Goal: Task Accomplishment & Management: Complete application form

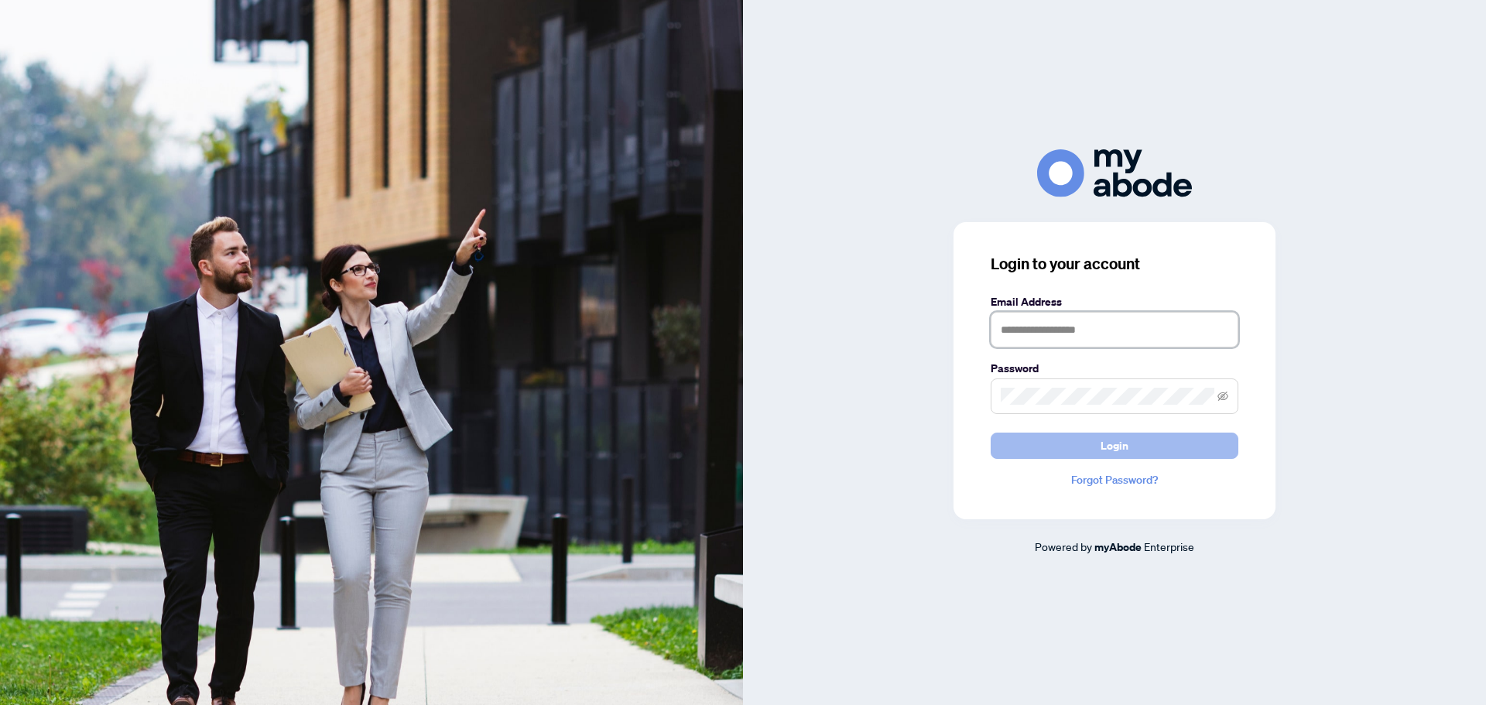
type input "**********"
click at [1126, 446] on span "Login" at bounding box center [1114, 445] width 28 height 25
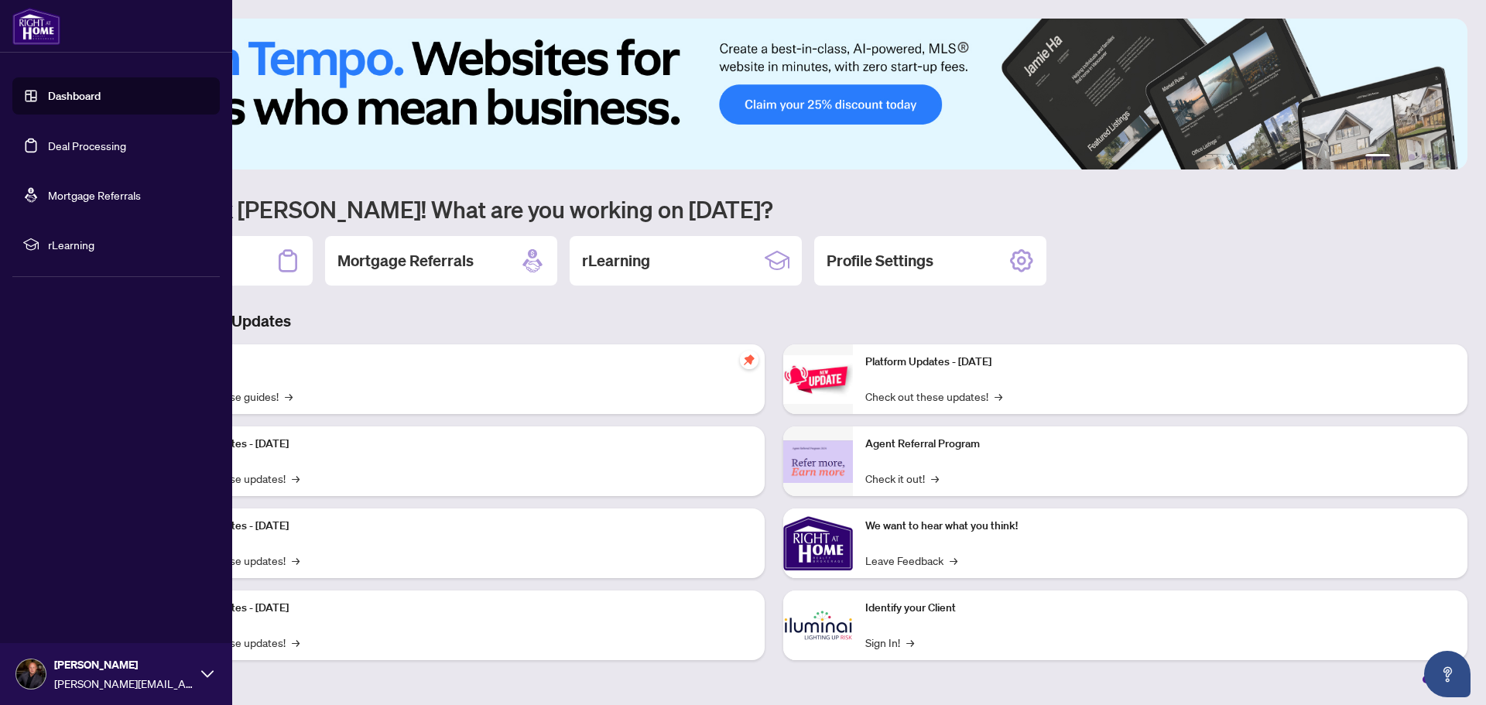
click at [48, 144] on link "Deal Processing" at bounding box center [87, 146] width 78 height 14
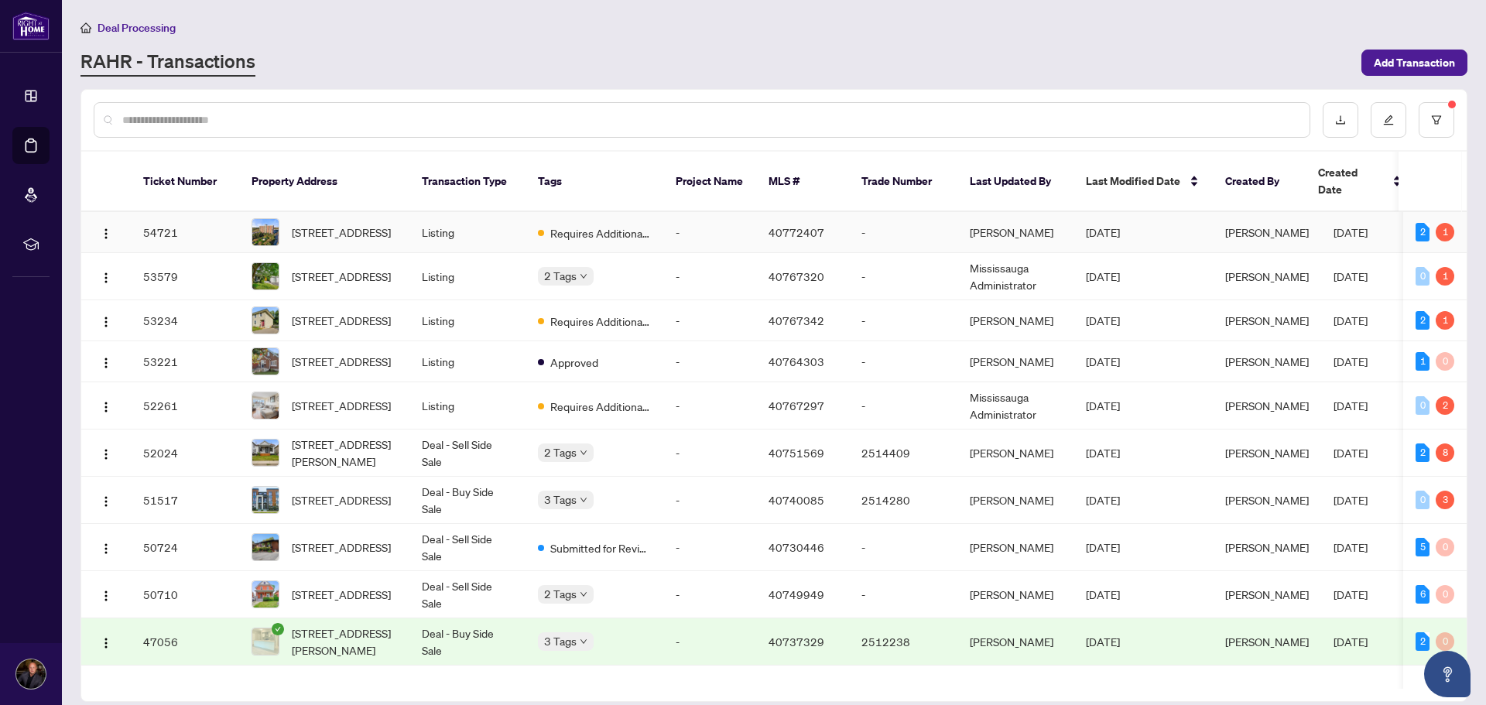
click at [202, 213] on td "54721" at bounding box center [185, 232] width 108 height 41
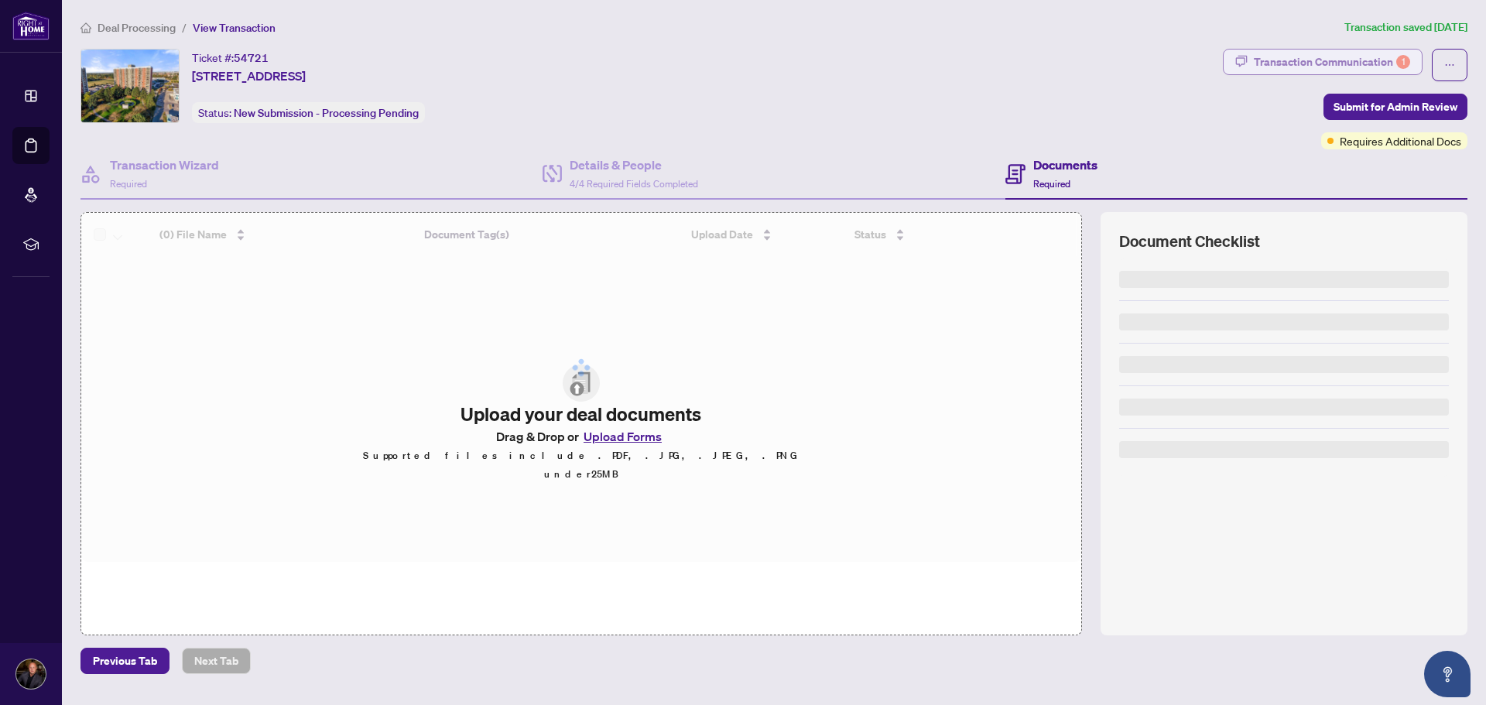
click at [1301, 64] on div "Transaction Communication 1" at bounding box center [1332, 62] width 156 height 25
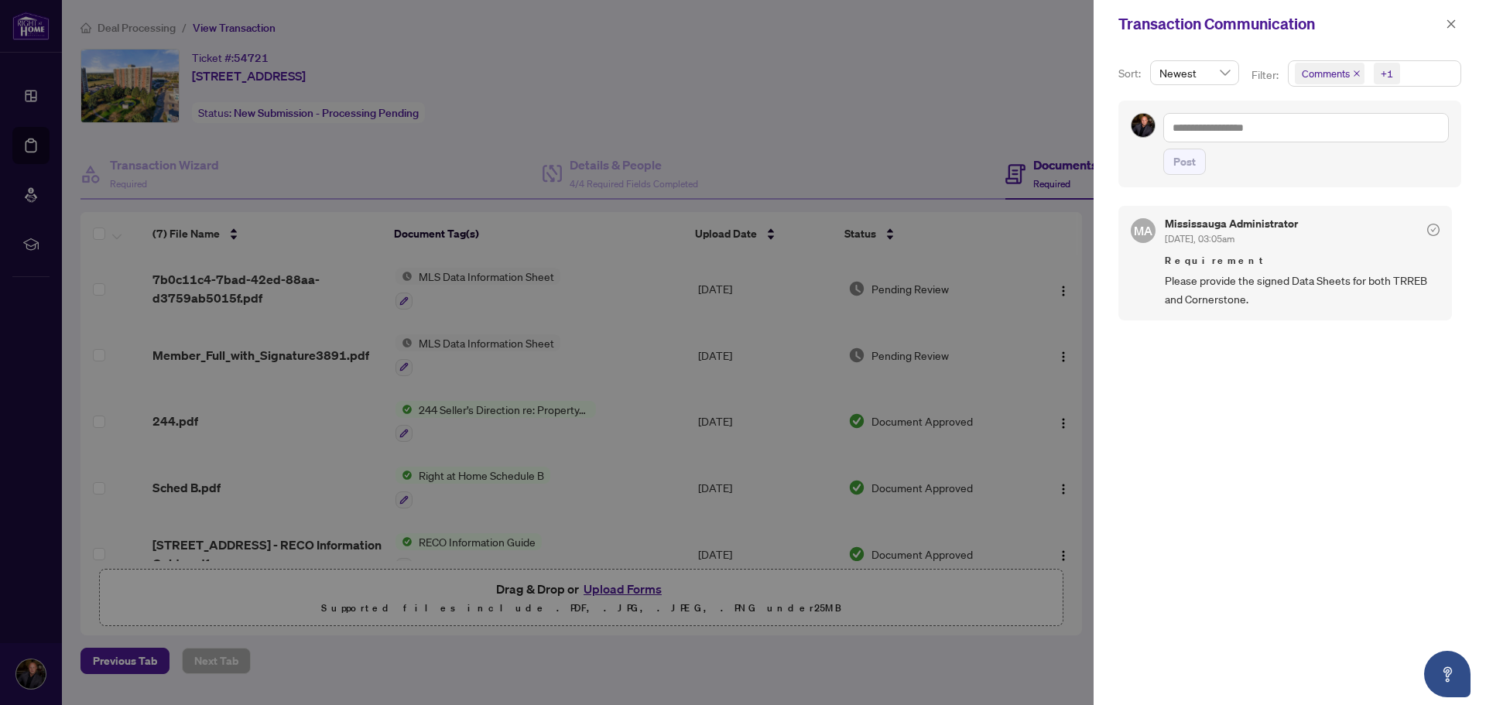
click at [893, 147] on div at bounding box center [743, 352] width 1486 height 705
click at [1444, 27] on button "button" at bounding box center [1451, 24] width 20 height 19
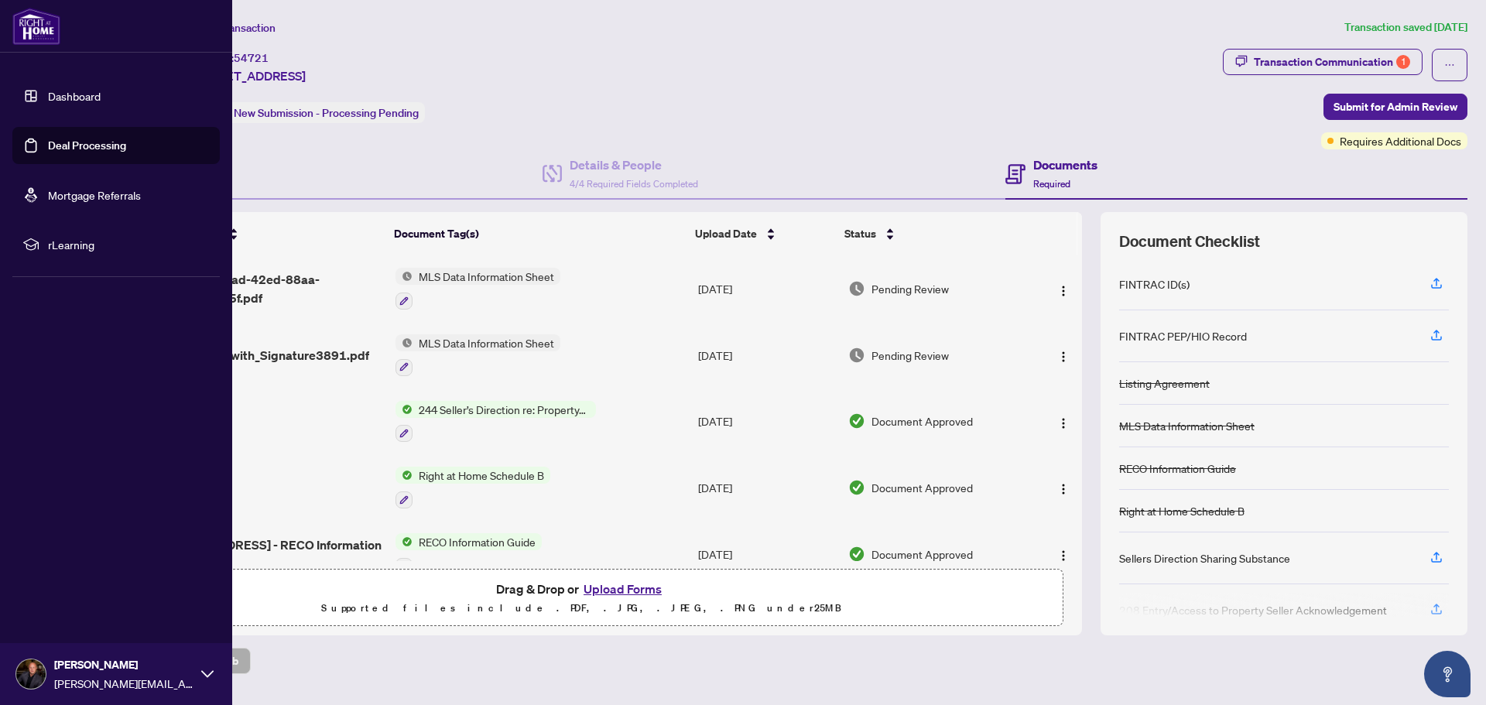
click at [88, 151] on link "Deal Processing" at bounding box center [87, 146] width 78 height 14
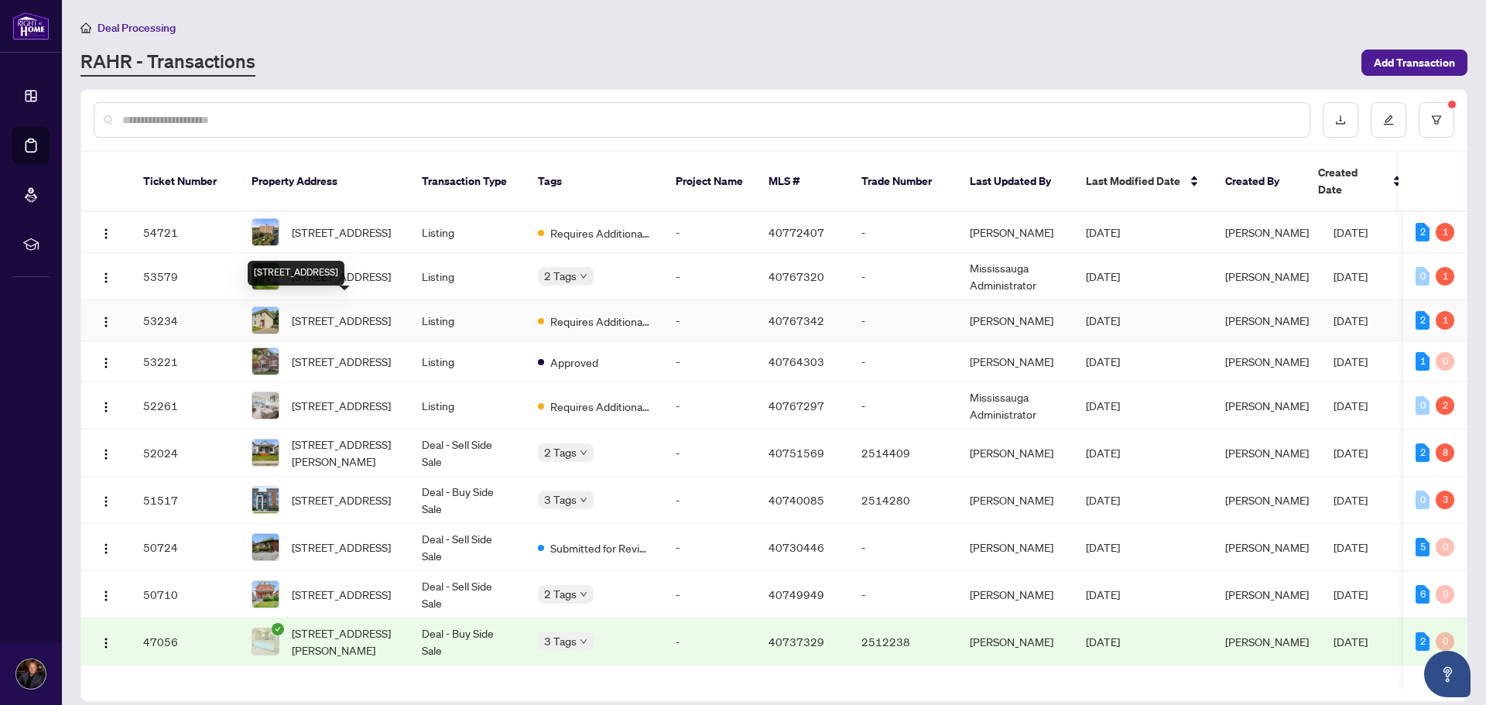
click at [346, 314] on span "[STREET_ADDRESS]" at bounding box center [341, 320] width 99 height 17
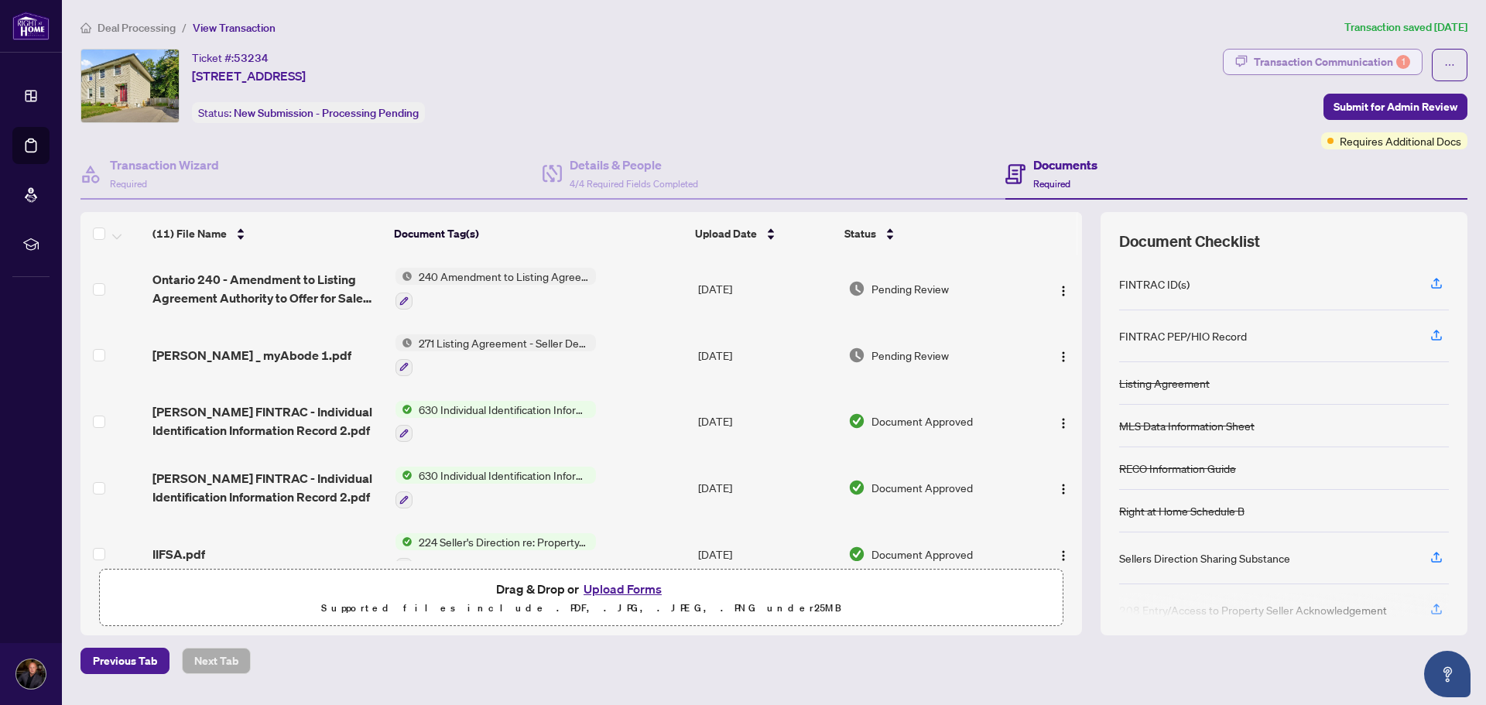
click at [1341, 72] on div "Transaction Communication 1" at bounding box center [1332, 62] width 156 height 25
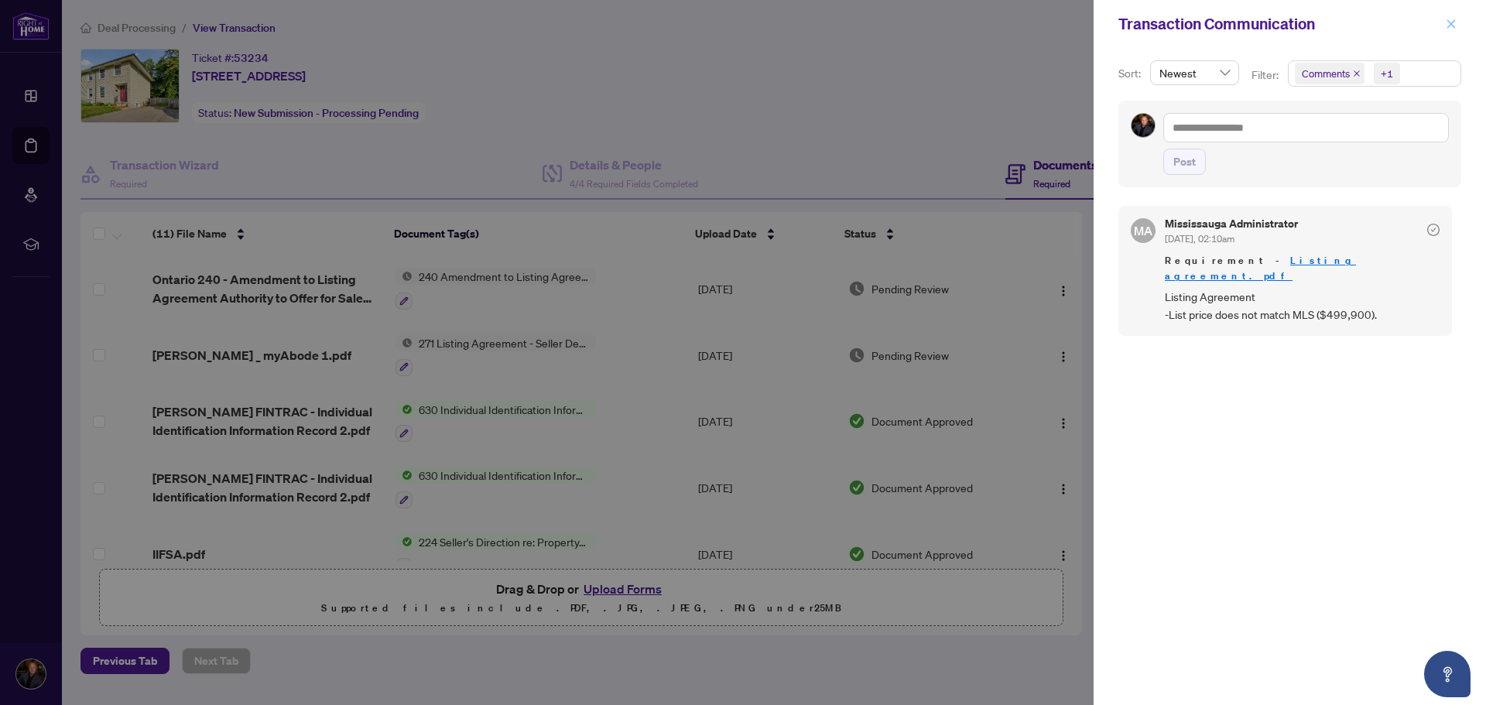
click at [1450, 22] on icon "close" at bounding box center [1450, 24] width 11 height 11
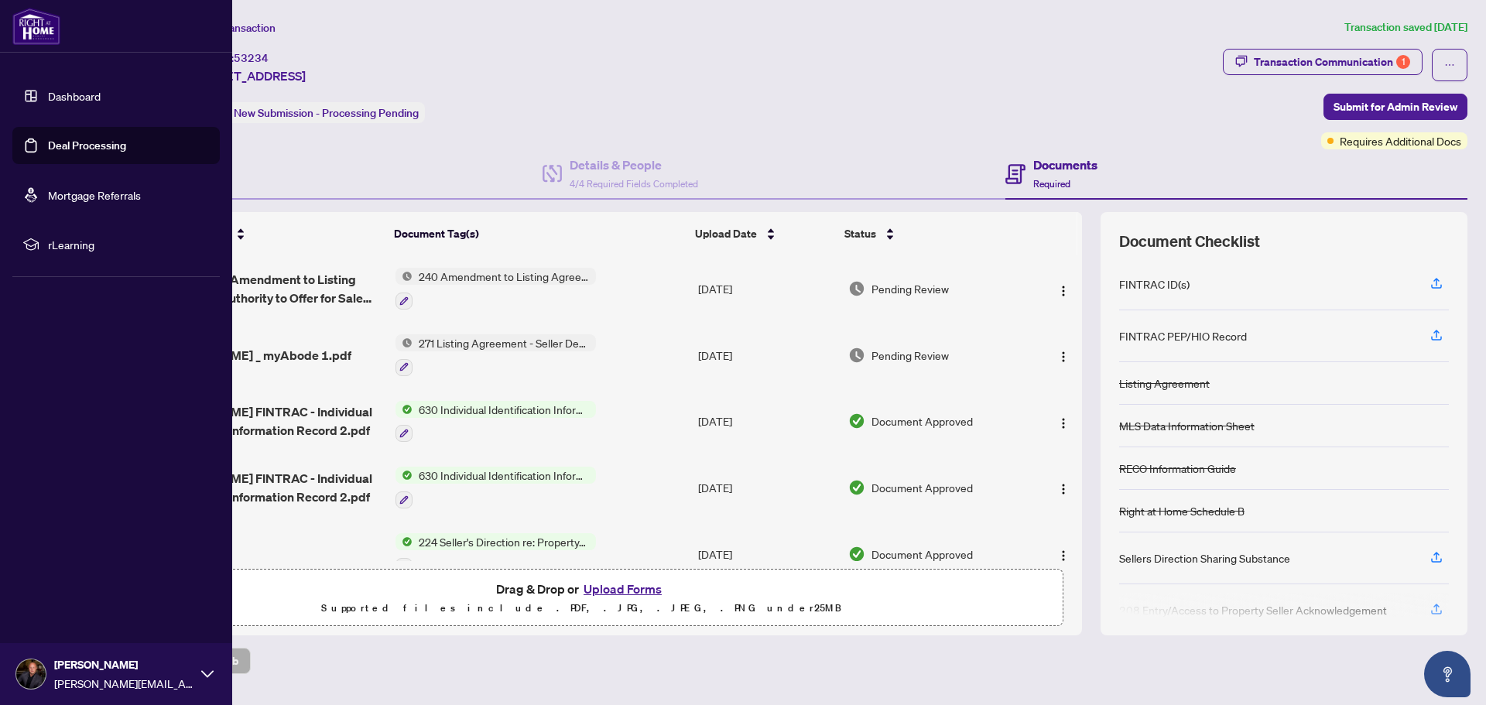
click at [48, 141] on link "Deal Processing" at bounding box center [87, 146] width 78 height 14
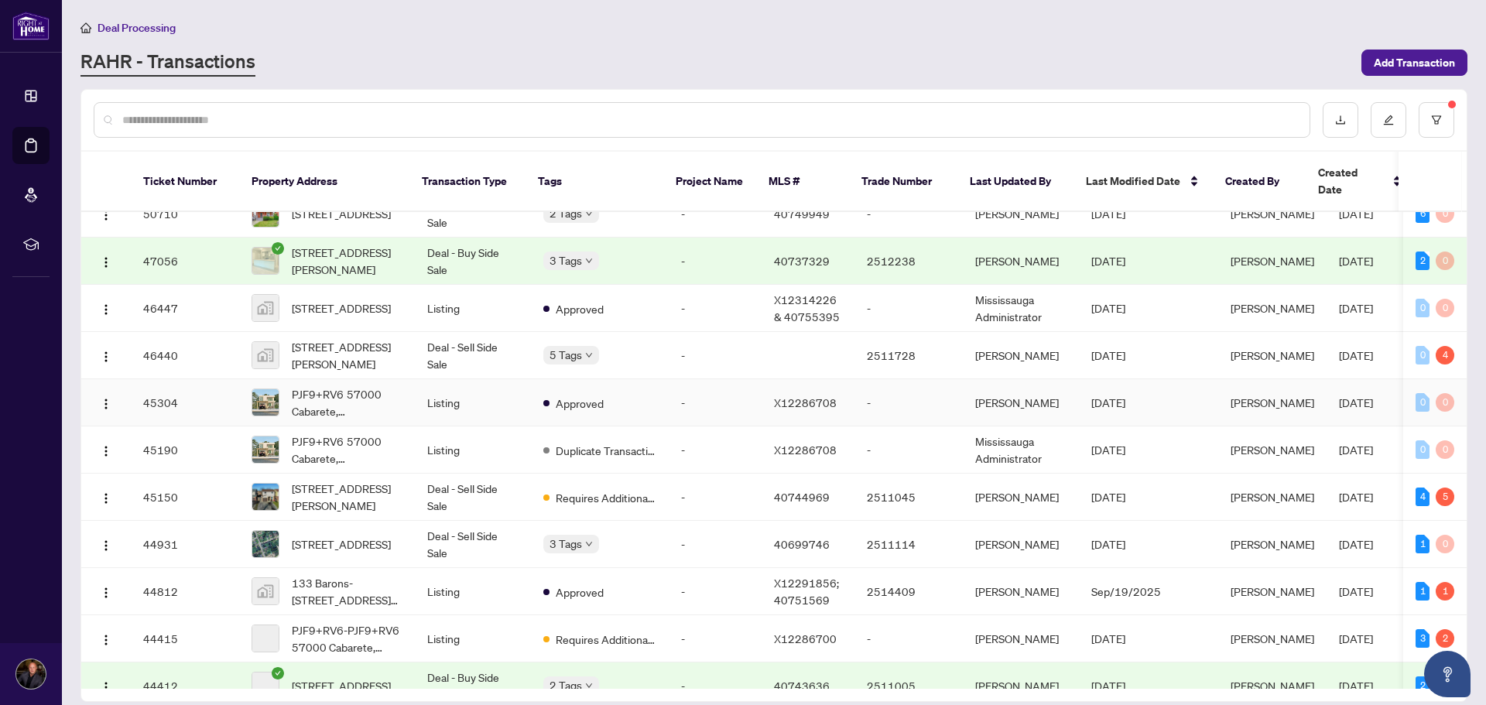
scroll to position [387, 0]
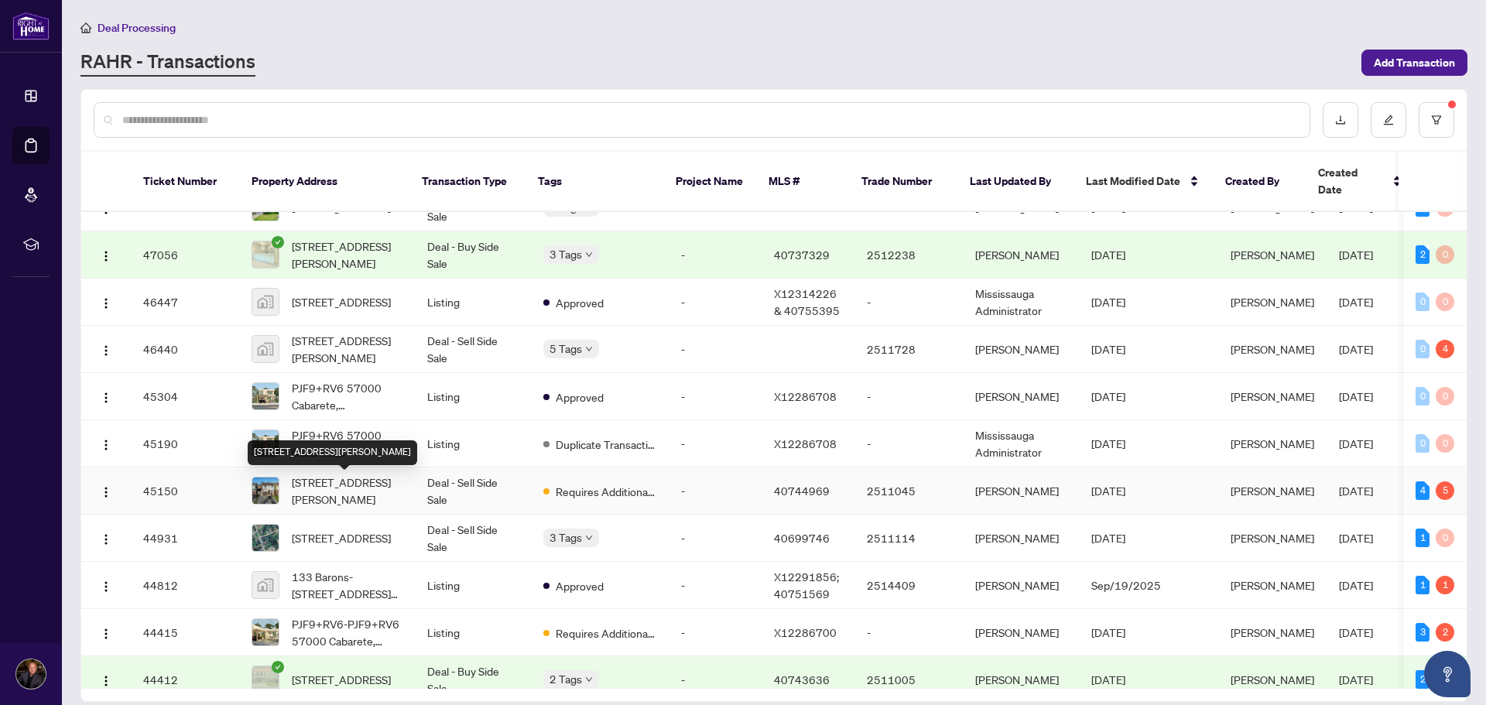
click at [293, 487] on span "[STREET_ADDRESS][PERSON_NAME]" at bounding box center [347, 491] width 111 height 34
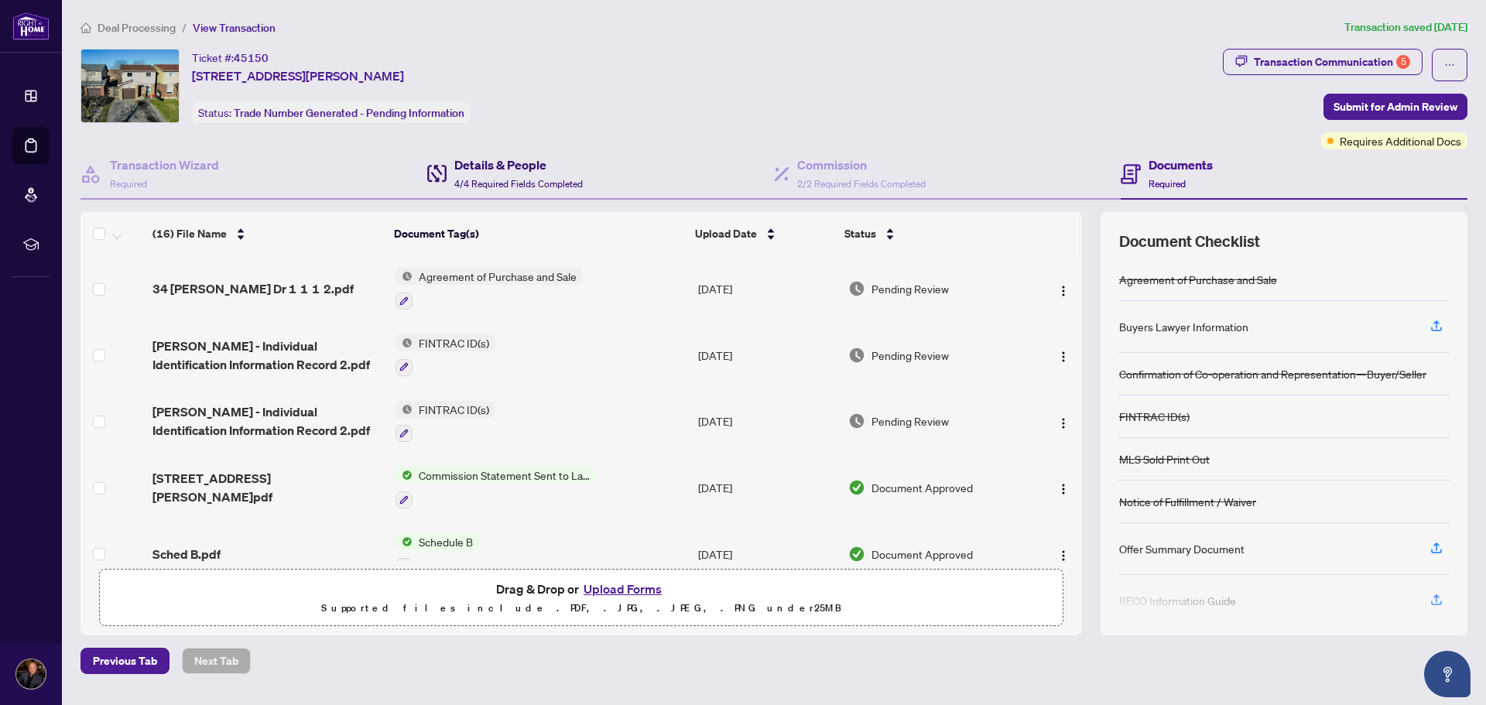
click at [544, 187] on span "4/4 Required Fields Completed" at bounding box center [518, 184] width 128 height 12
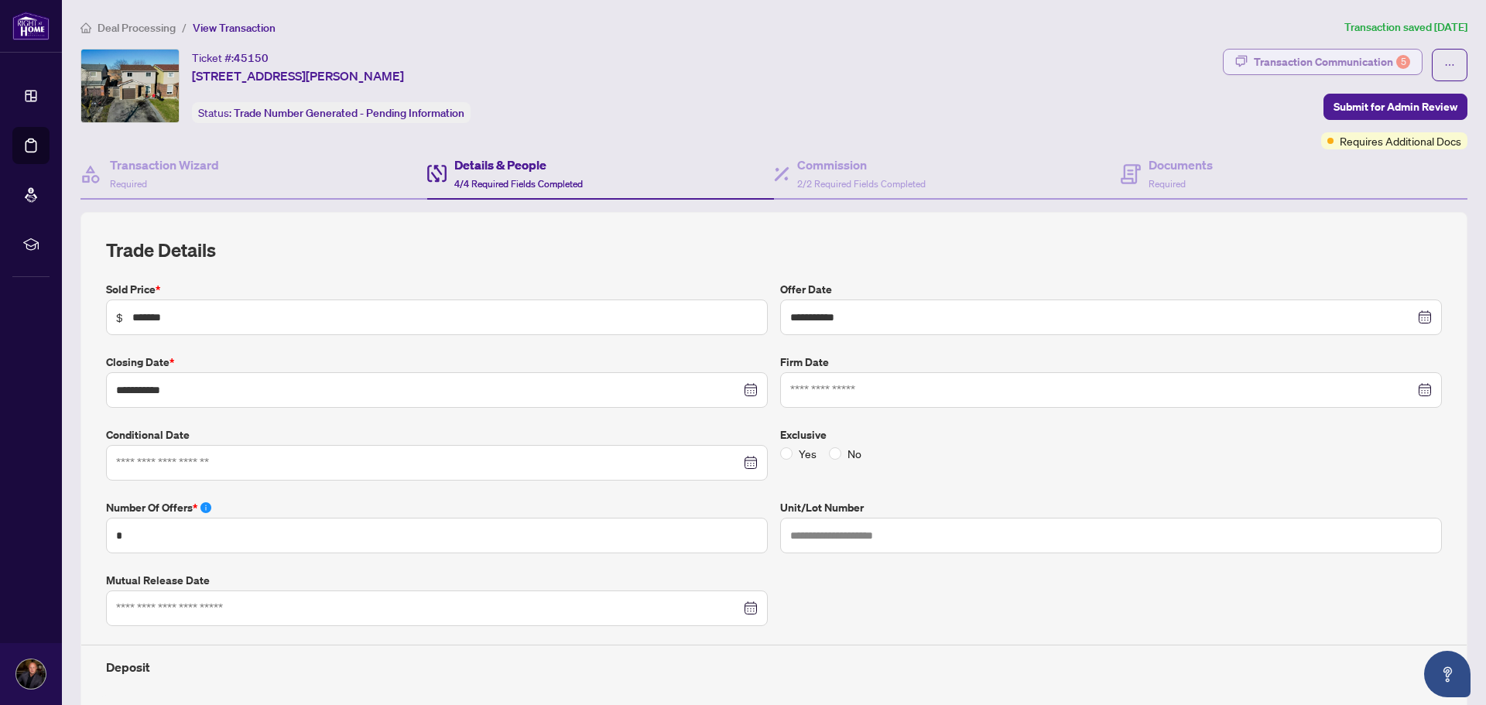
click at [1292, 60] on div "Transaction Communication 5" at bounding box center [1332, 62] width 156 height 25
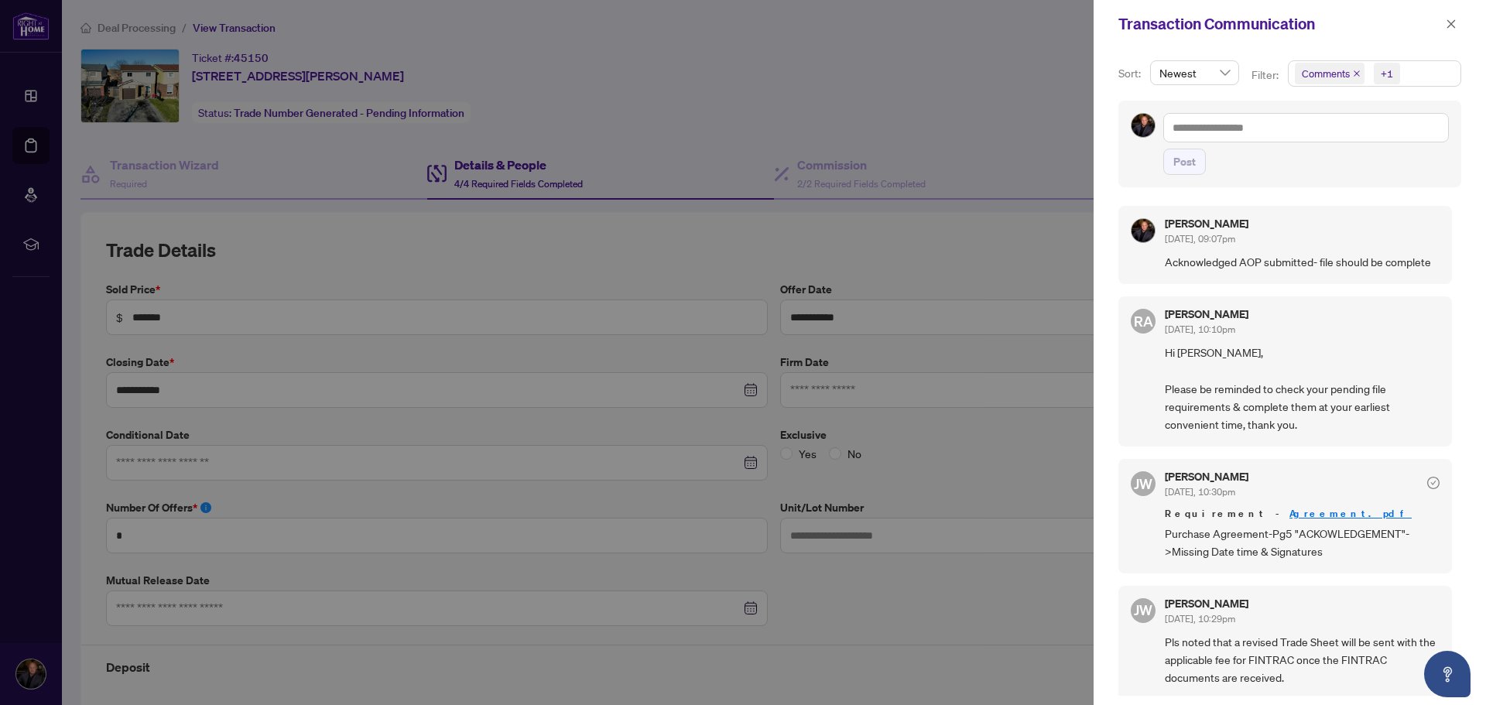
click at [352, 245] on div at bounding box center [743, 352] width 1486 height 705
drag, startPoint x: 346, startPoint y: 234, endPoint x: 104, endPoint y: 207, distance: 243.7
click at [344, 234] on div at bounding box center [743, 352] width 1486 height 705
click at [48, 152] on div at bounding box center [743, 352] width 1486 height 705
click at [1454, 29] on icon "close" at bounding box center [1450, 24] width 11 height 11
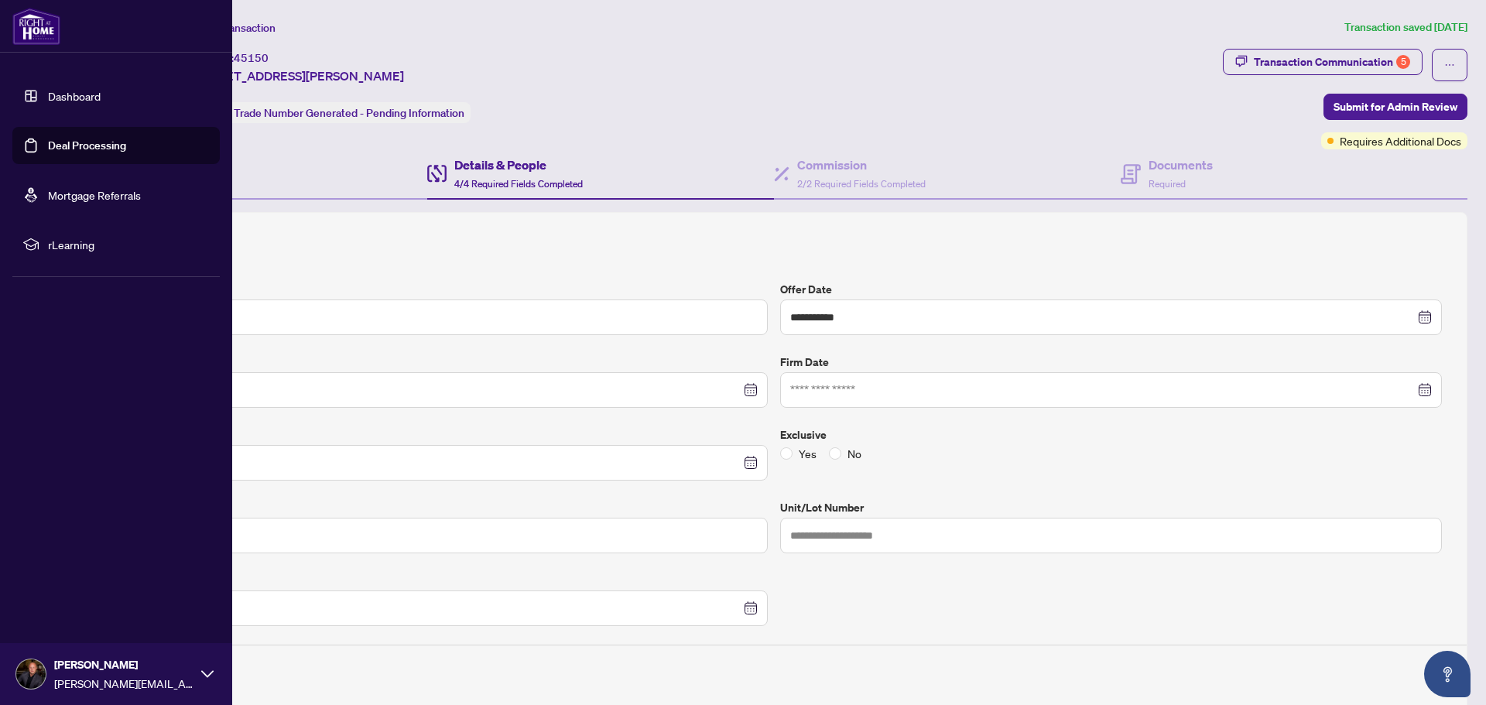
click at [80, 152] on link "Deal Processing" at bounding box center [87, 146] width 78 height 14
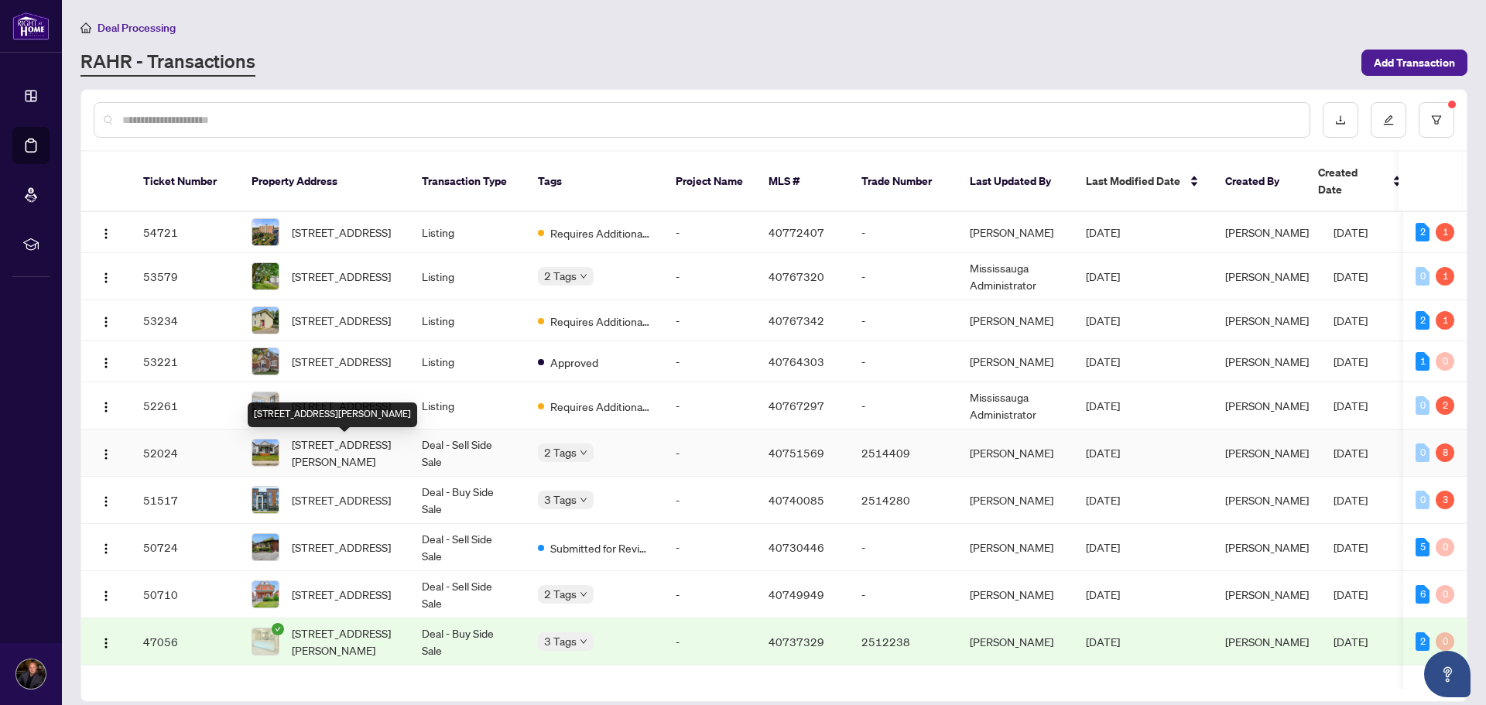
click at [359, 455] on span "[STREET_ADDRESS][PERSON_NAME]" at bounding box center [344, 453] width 105 height 34
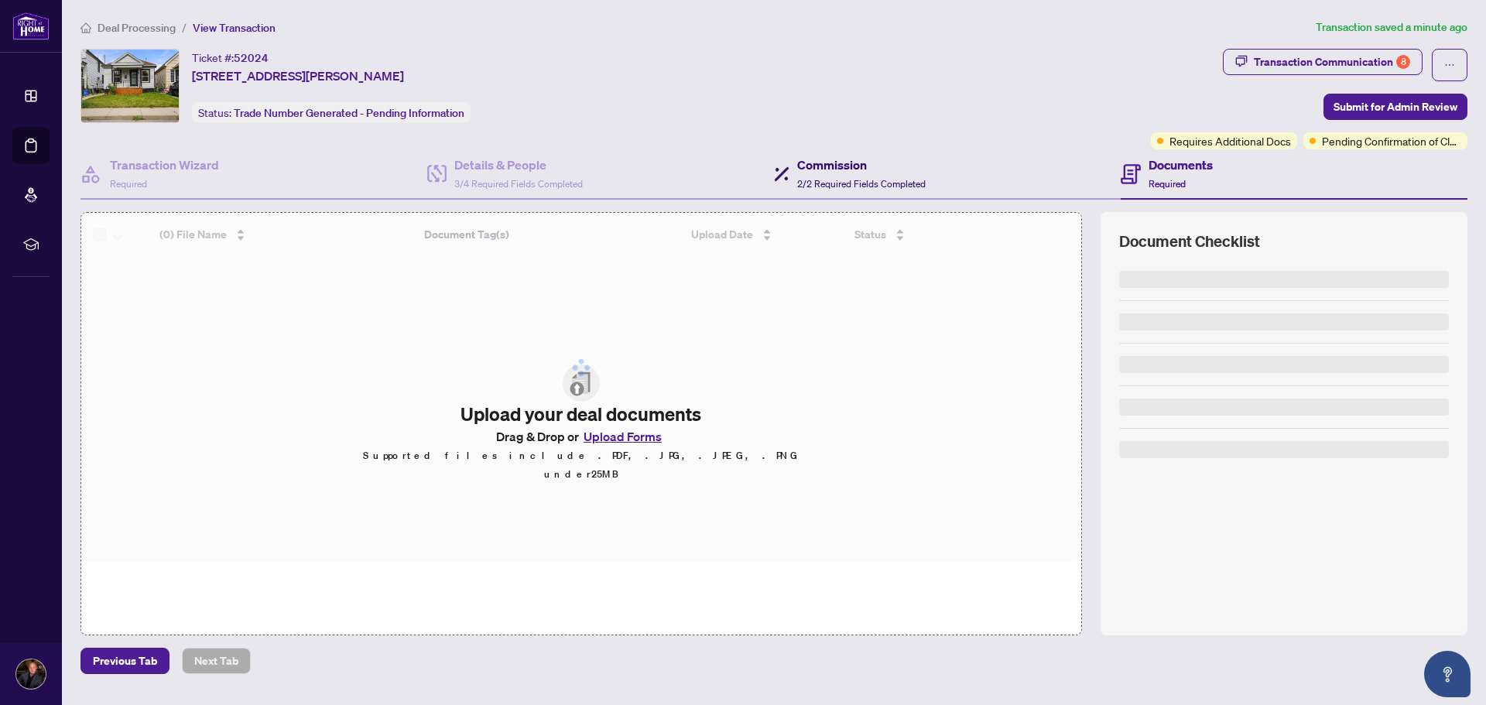
click at [900, 170] on h4 "Commission" at bounding box center [861, 165] width 128 height 19
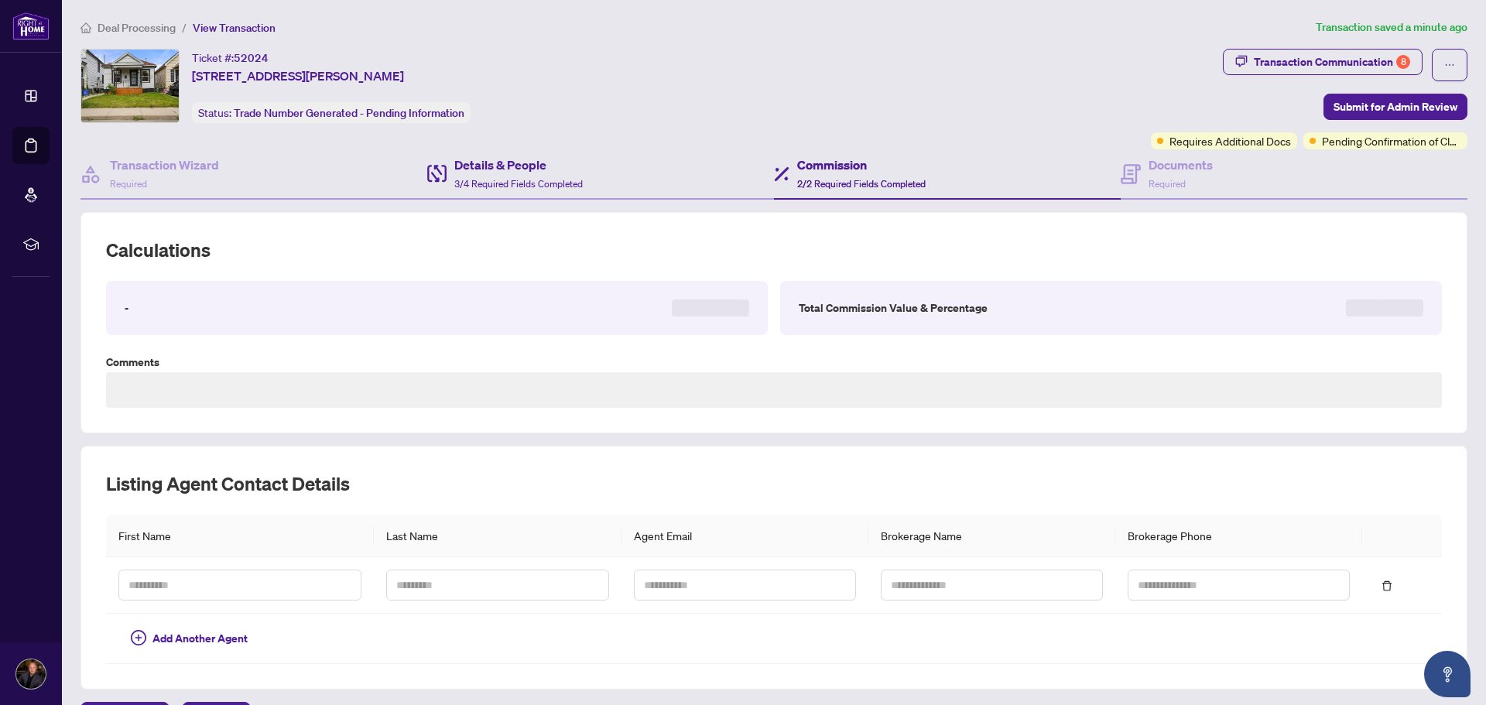
click at [539, 194] on div "Details & People 3/4 Required Fields Completed" at bounding box center [600, 174] width 347 height 50
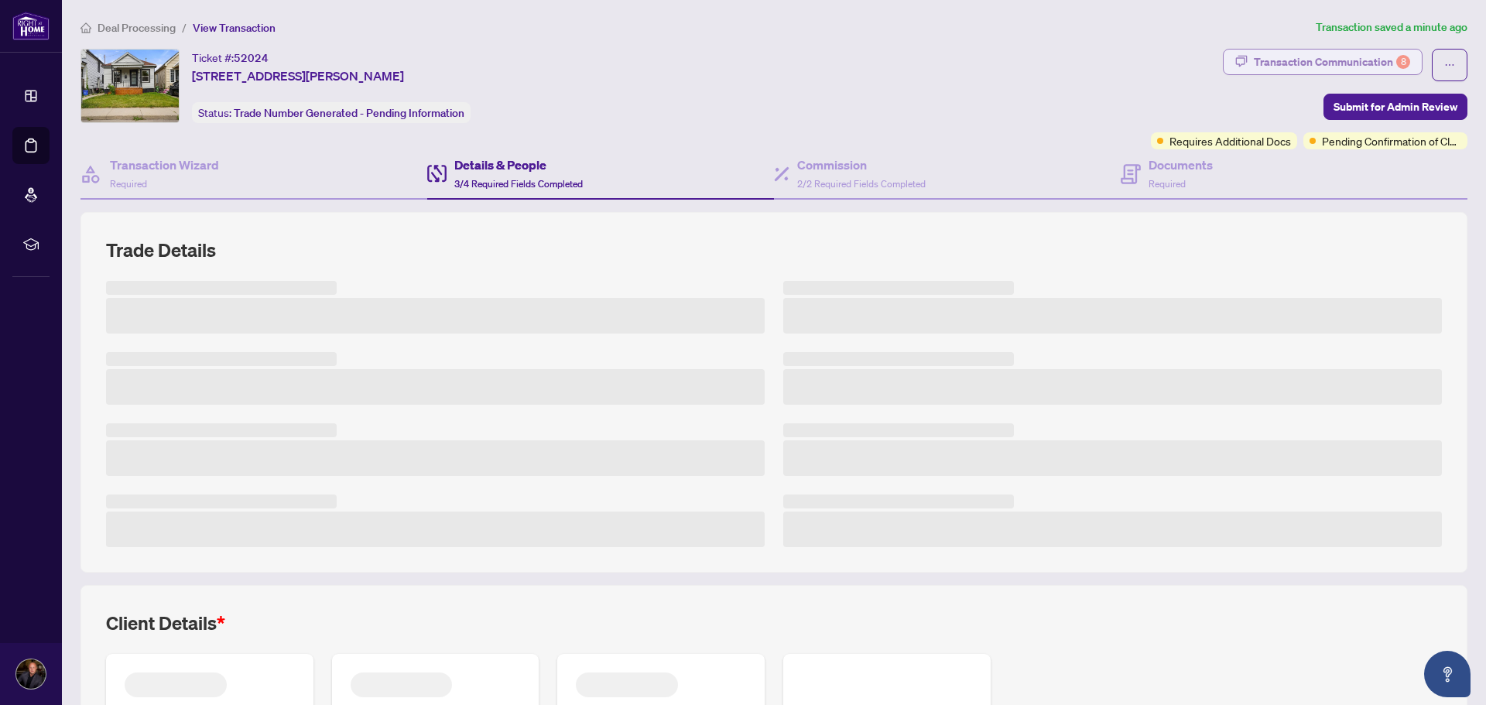
click at [1363, 57] on div "Transaction Communication 8" at bounding box center [1332, 62] width 156 height 25
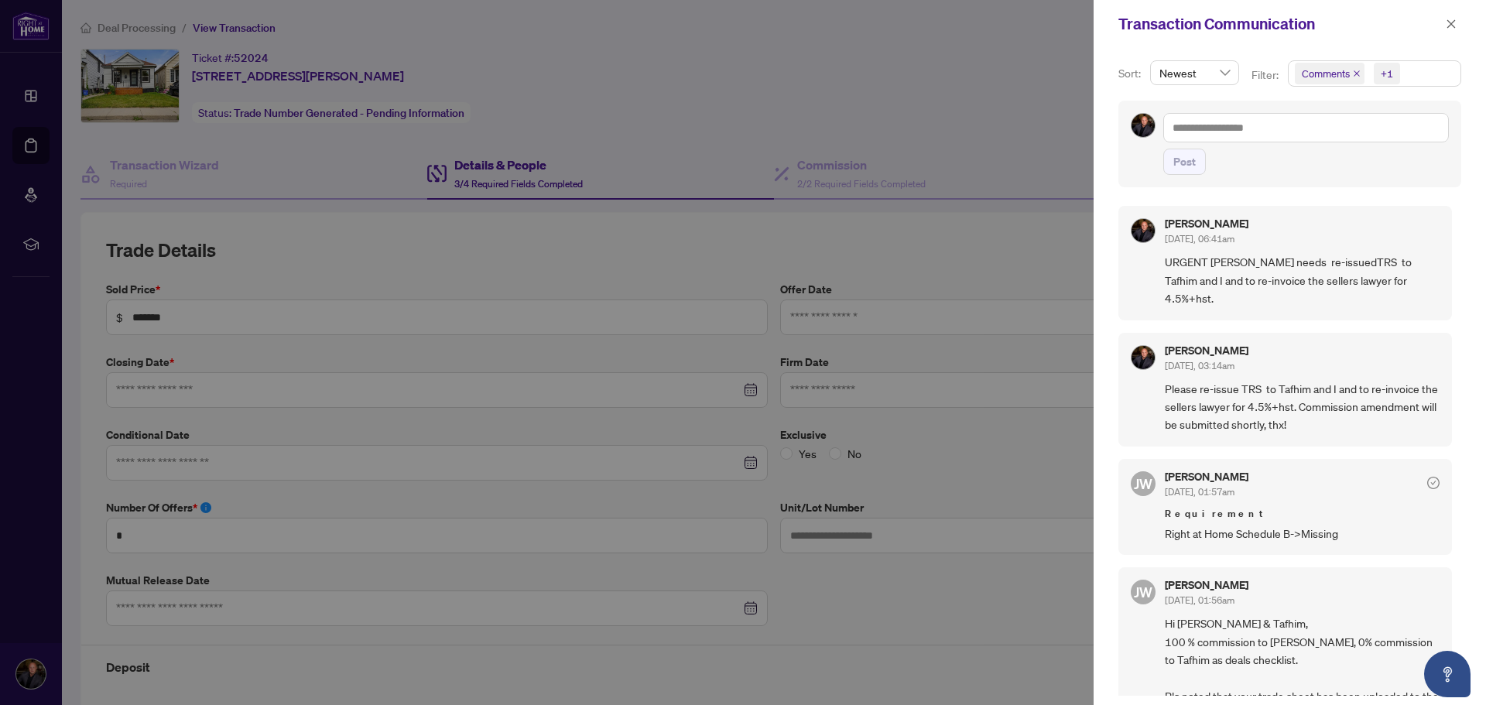
type input "**********"
click at [1449, 21] on icon "close" at bounding box center [1450, 24] width 11 height 11
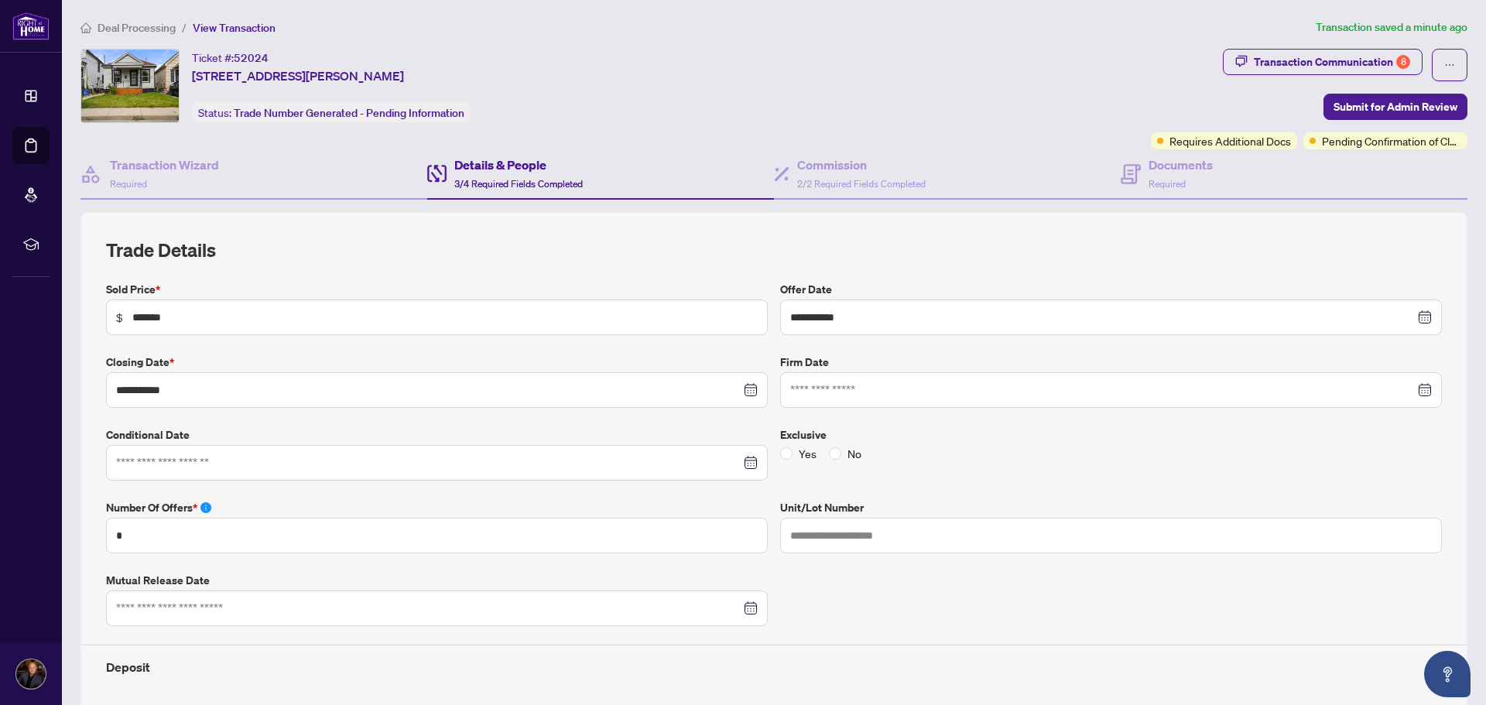
click at [482, 144] on div "Ticket #: 52024 [STREET_ADDRESS][PERSON_NAME] Status: Trade Number Generated - …" at bounding box center [612, 99] width 1070 height 101
click at [485, 170] on h4 "Details & People" at bounding box center [518, 165] width 128 height 19
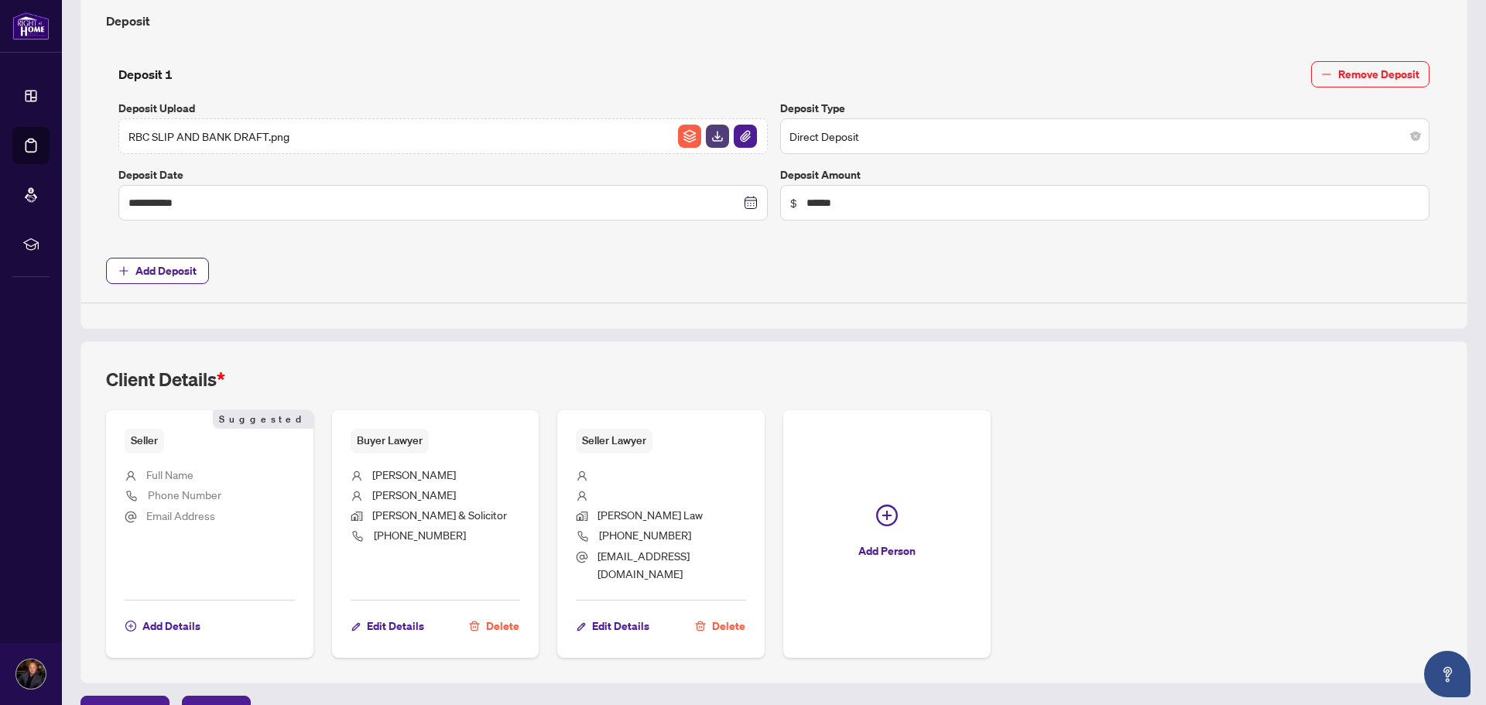
scroll to position [681, 0]
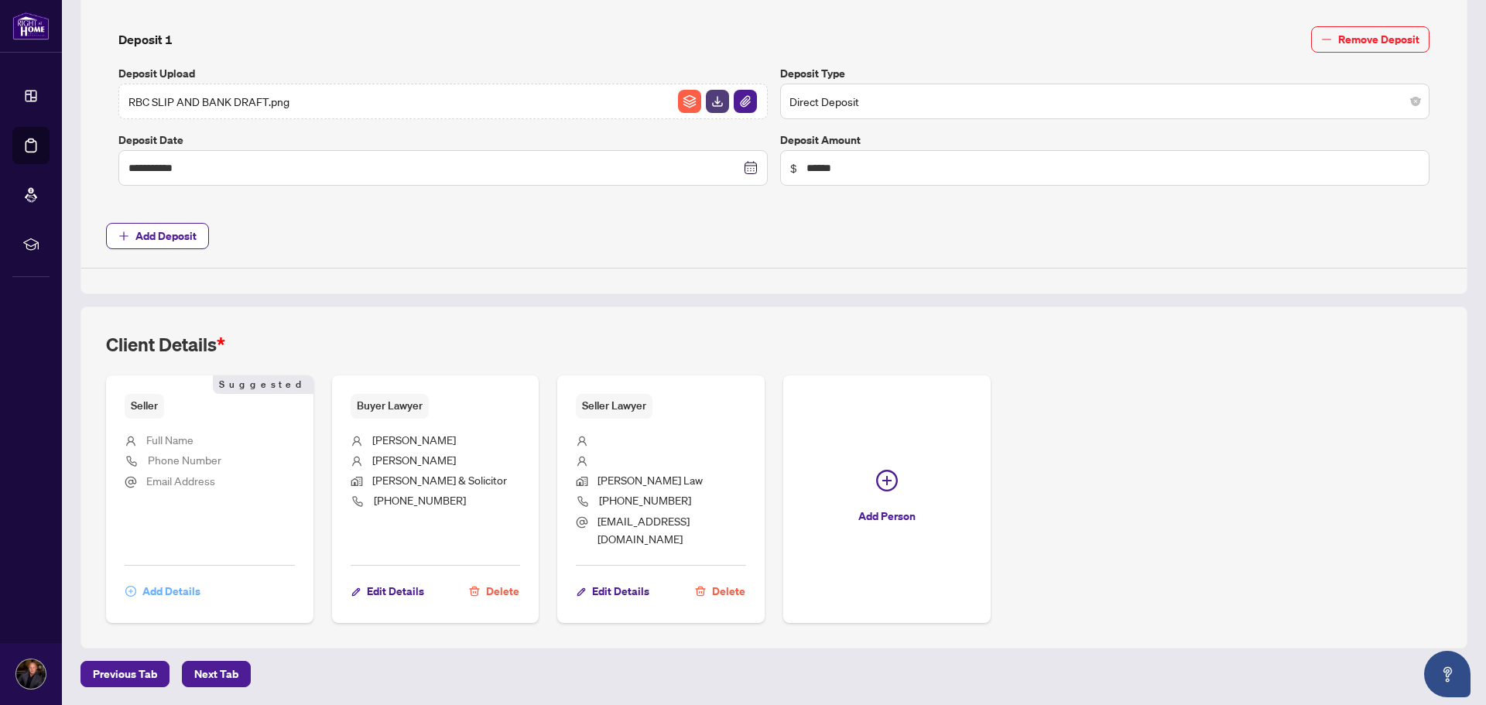
click at [166, 587] on span "Add Details" at bounding box center [171, 591] width 58 height 25
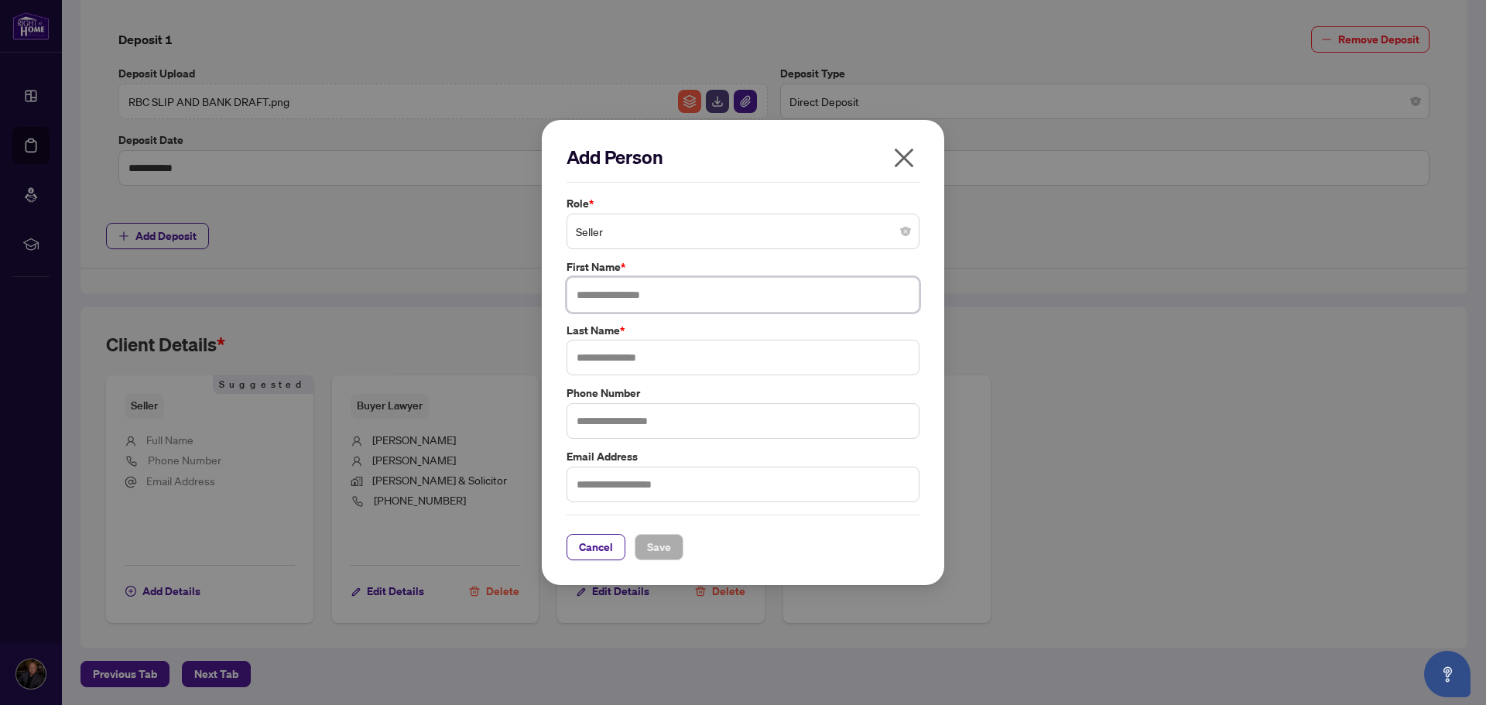
click at [681, 293] on input "text" at bounding box center [742, 295] width 353 height 36
type input "*******"
type input "******"
click at [674, 425] on input "text" at bounding box center [742, 421] width 353 height 36
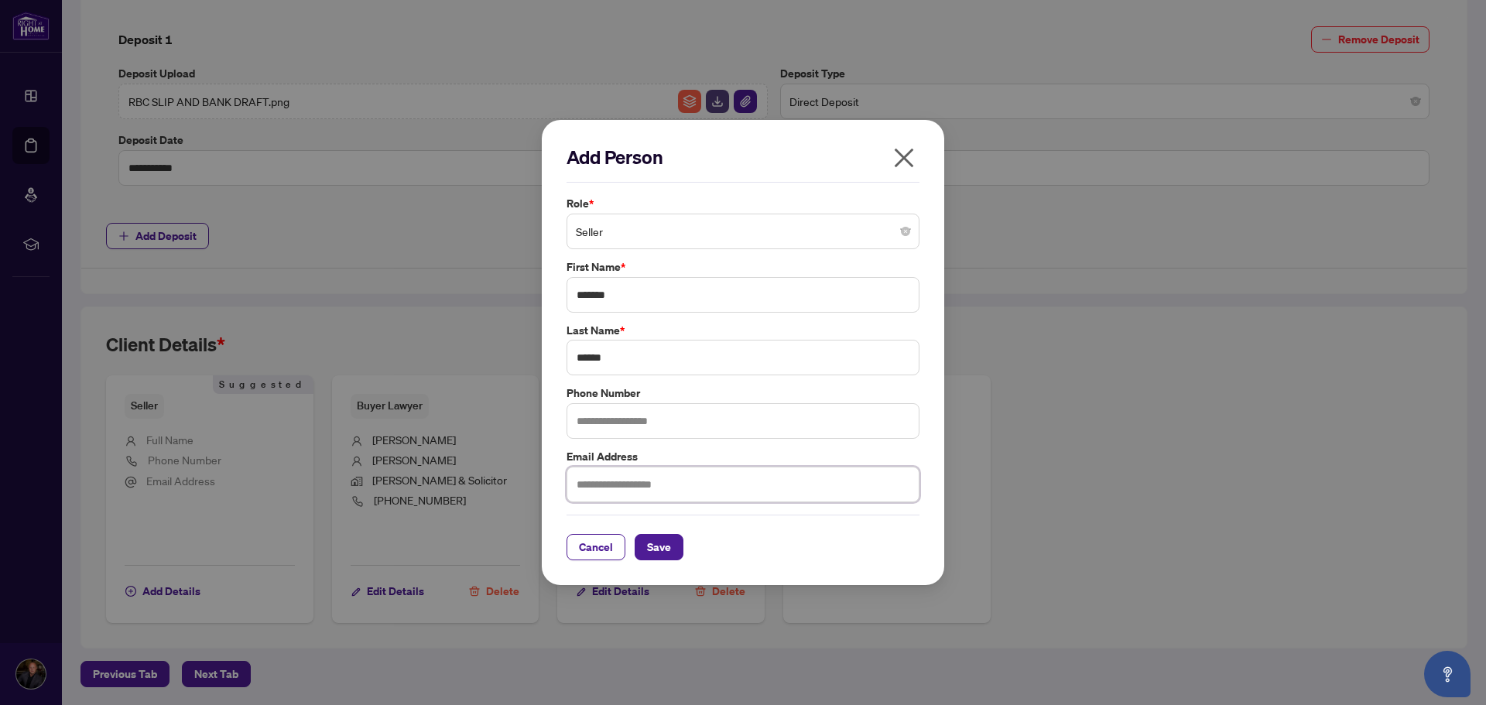
click at [635, 501] on input "text" at bounding box center [742, 485] width 353 height 36
paste input "**********"
type input "**********"
click at [662, 535] on span "Save" at bounding box center [659, 547] width 24 height 25
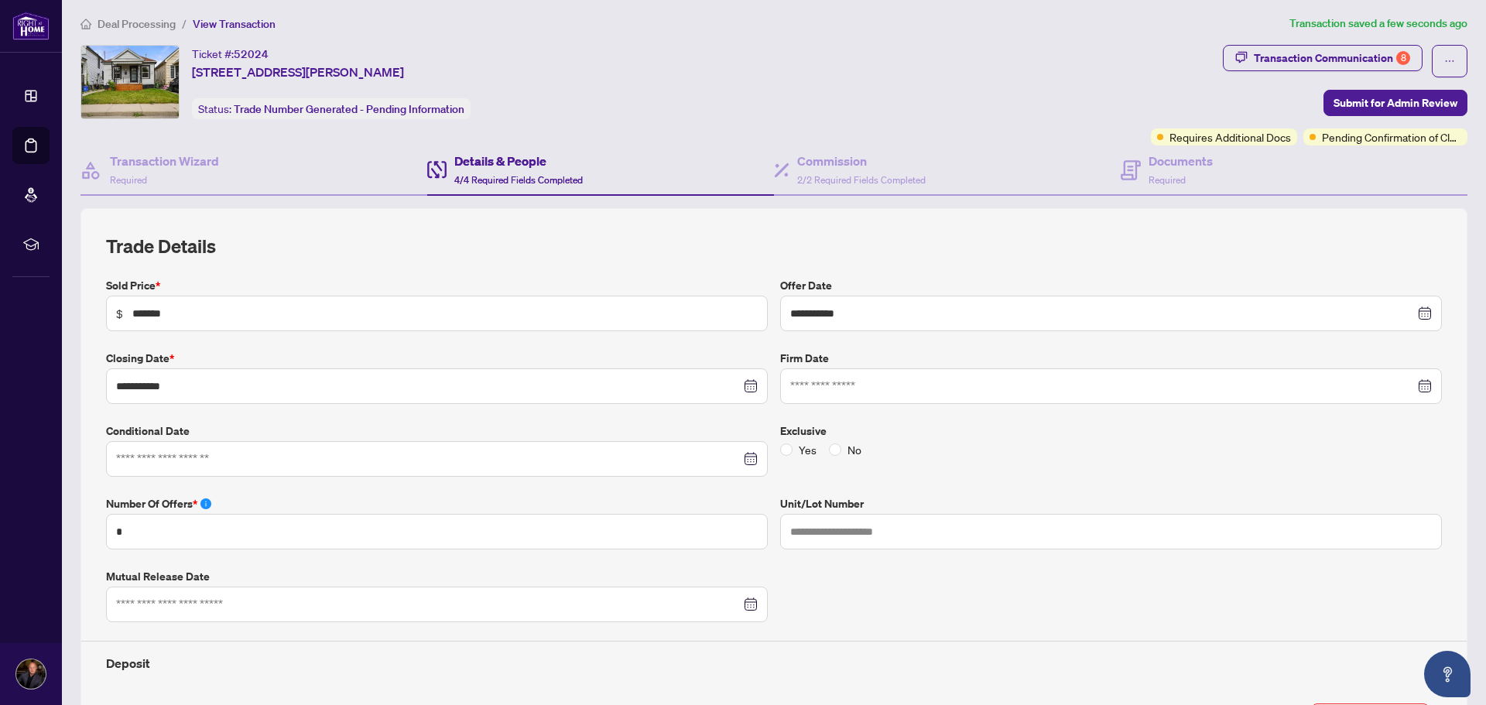
scroll to position [0, 0]
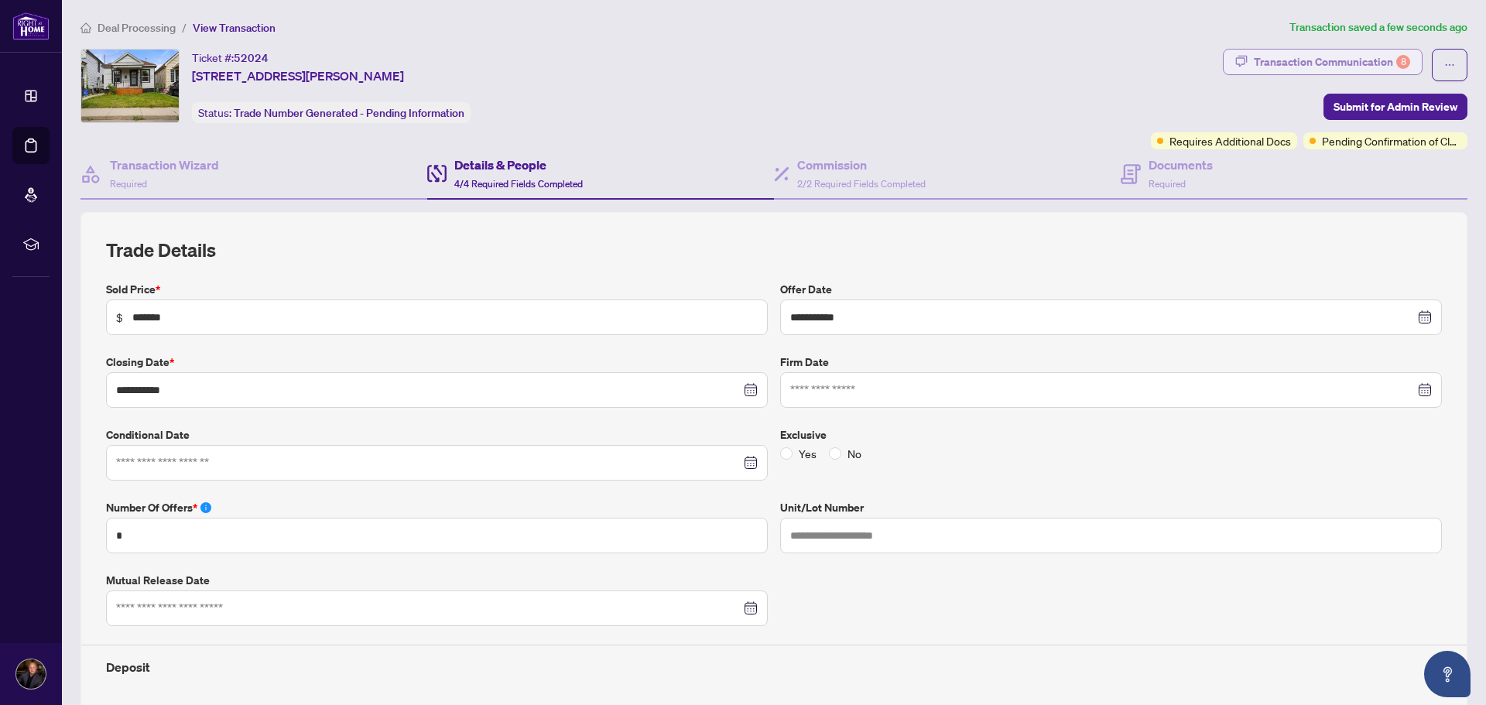
click at [1301, 60] on div "Transaction Communication 8" at bounding box center [1332, 62] width 156 height 25
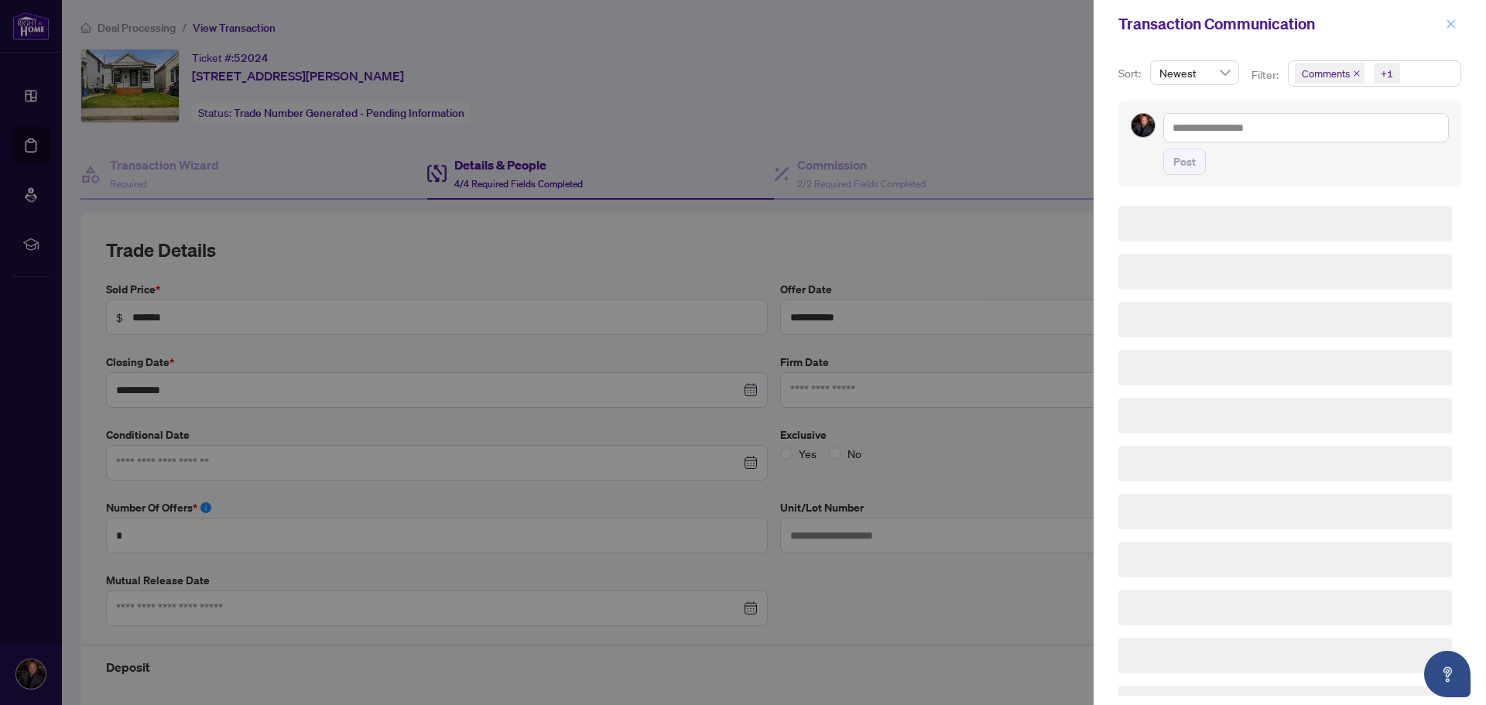
click at [1450, 23] on icon "close" at bounding box center [1451, 23] width 9 height 9
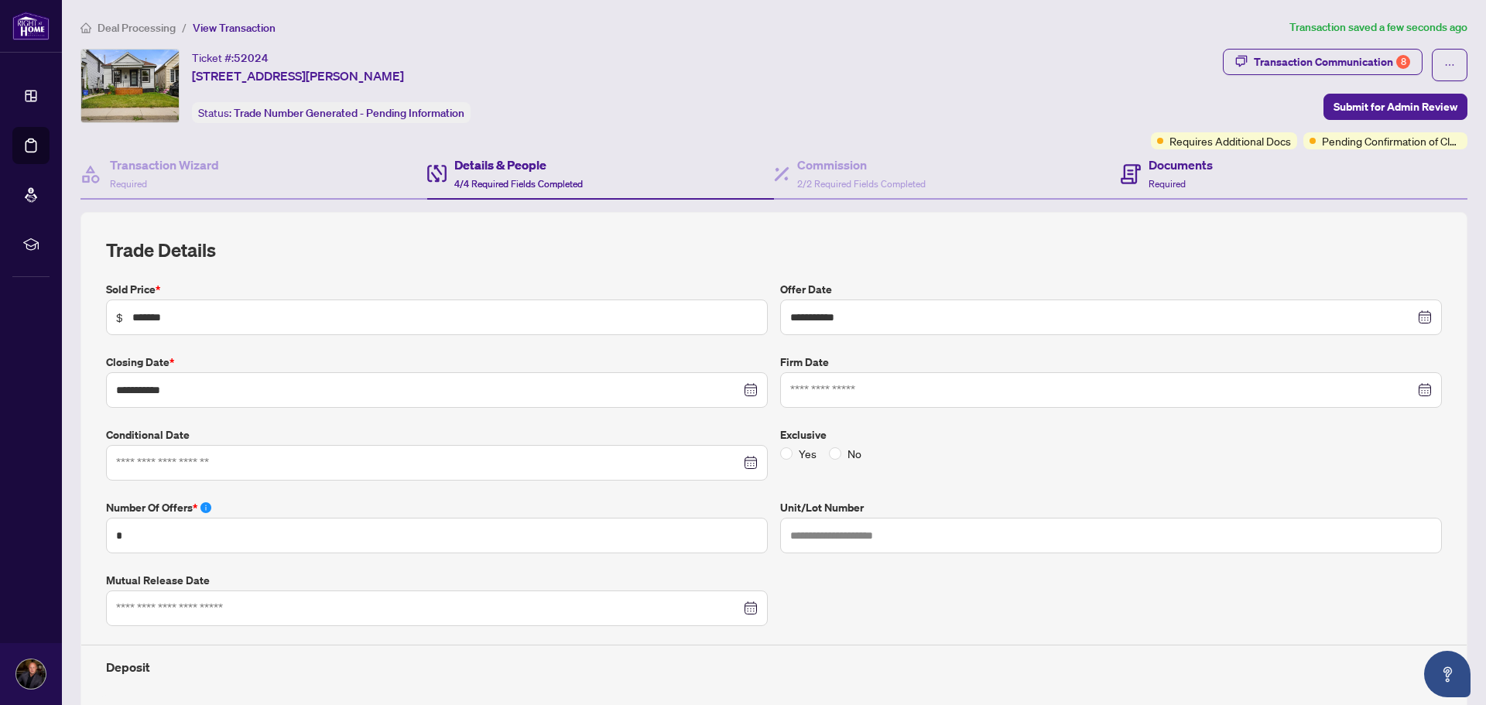
click at [1154, 197] on div "Documents Required" at bounding box center [1293, 174] width 347 height 50
click at [1154, 180] on span "Required" at bounding box center [1166, 184] width 37 height 12
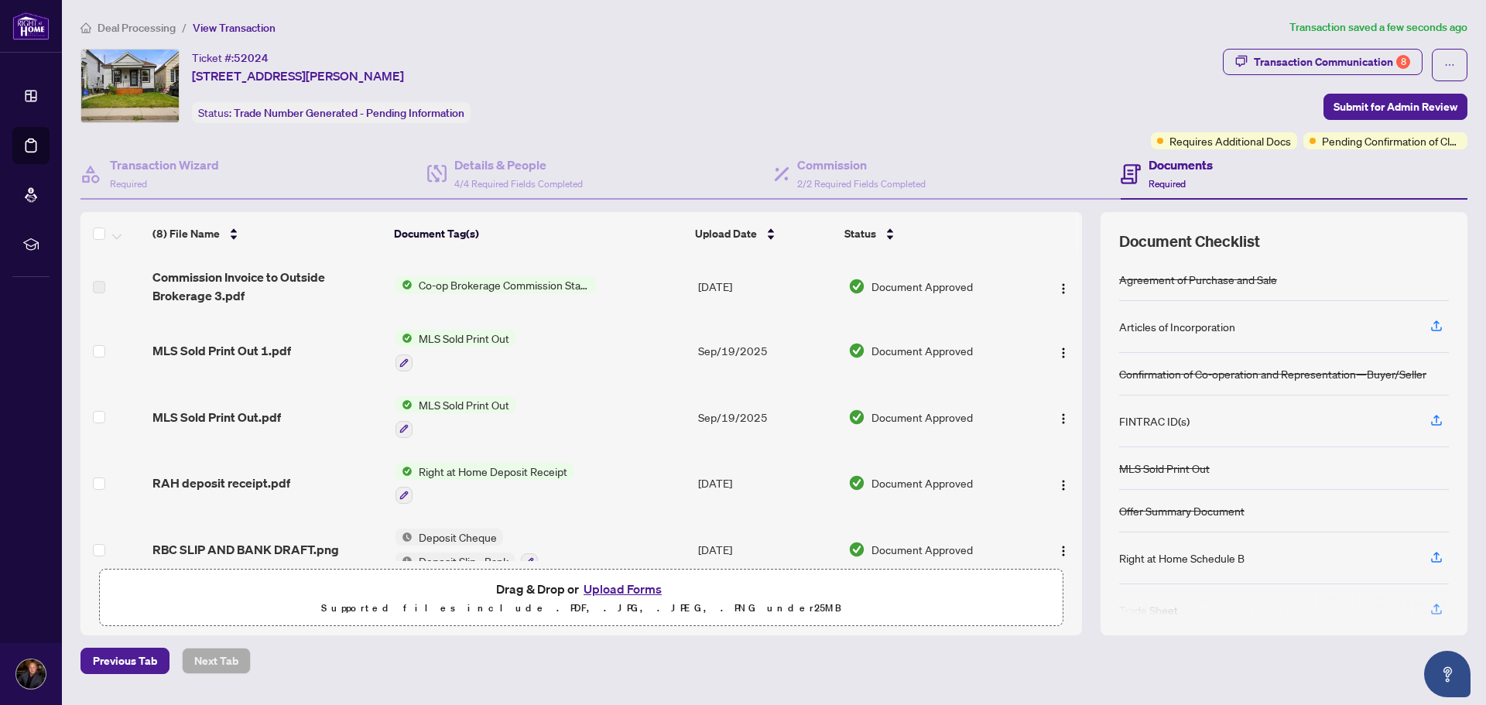
scroll to position [77, 0]
